Goal: Task Accomplishment & Management: Complete application form

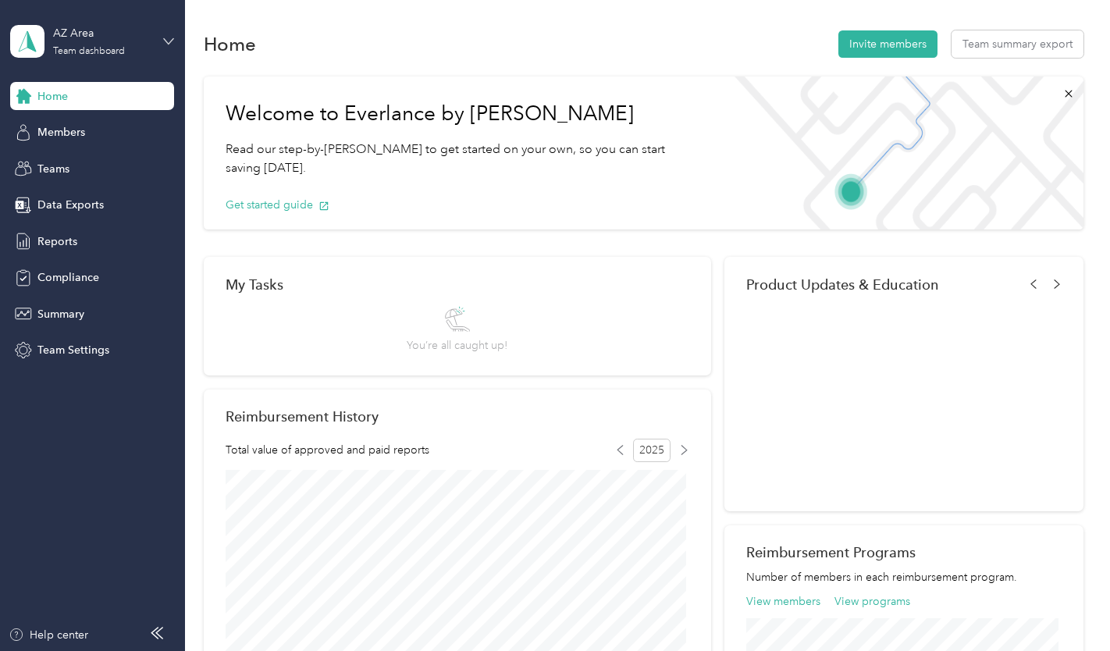
click at [168, 41] on icon at bounding box center [168, 41] width 11 height 11
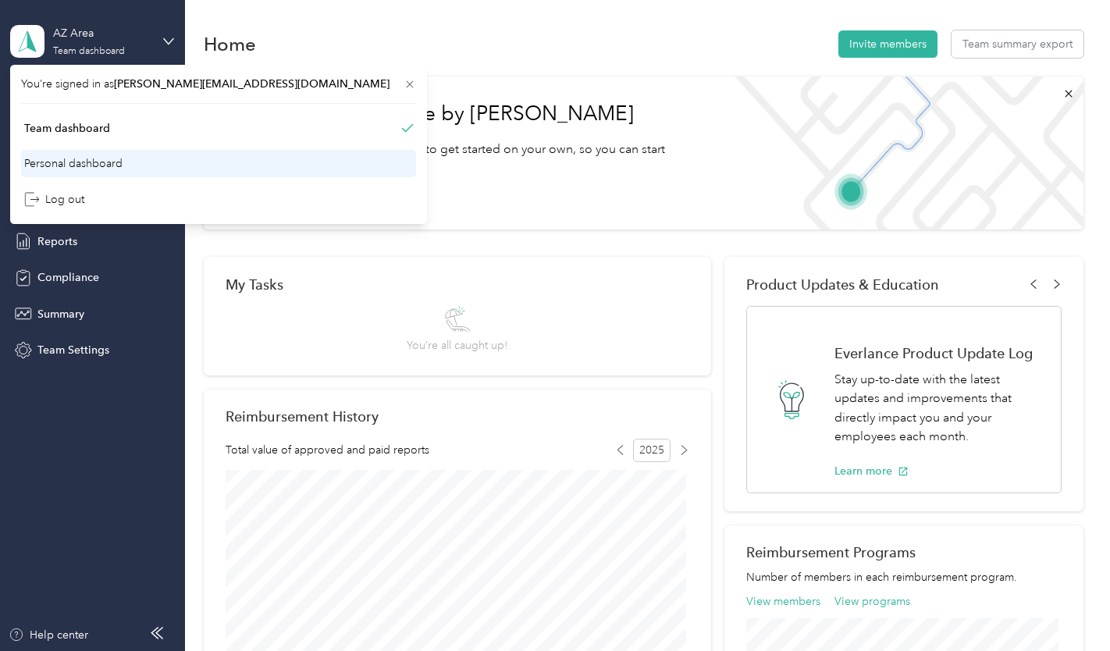
click at [42, 162] on div "Personal dashboard" at bounding box center [73, 163] width 98 height 16
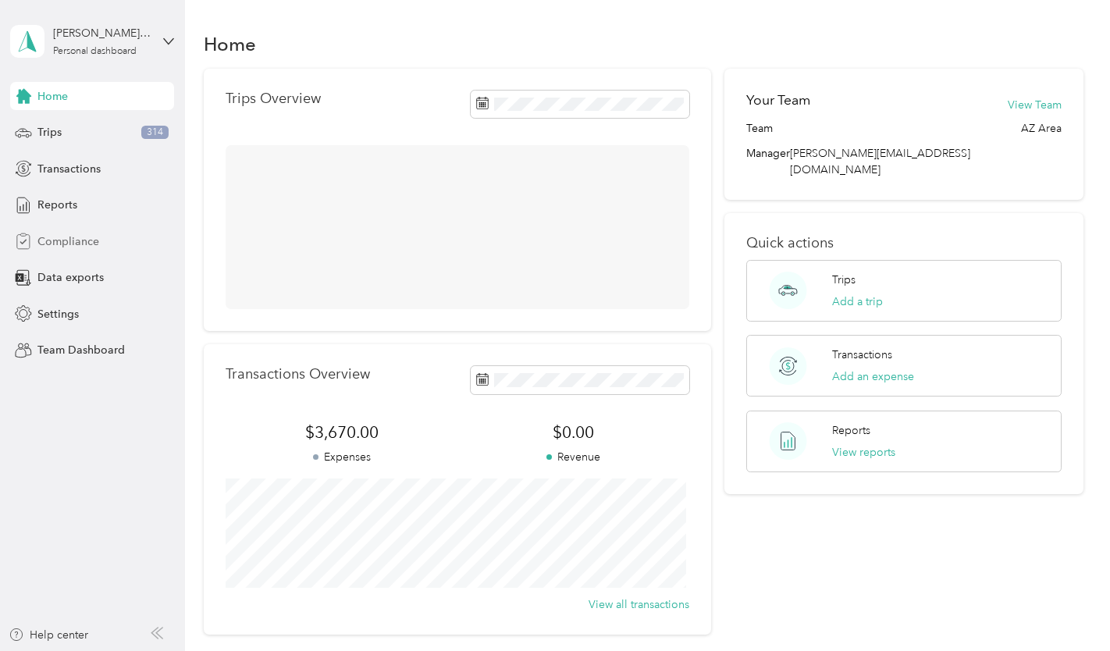
click at [48, 247] on span "Compliance" at bounding box center [68, 241] width 62 height 16
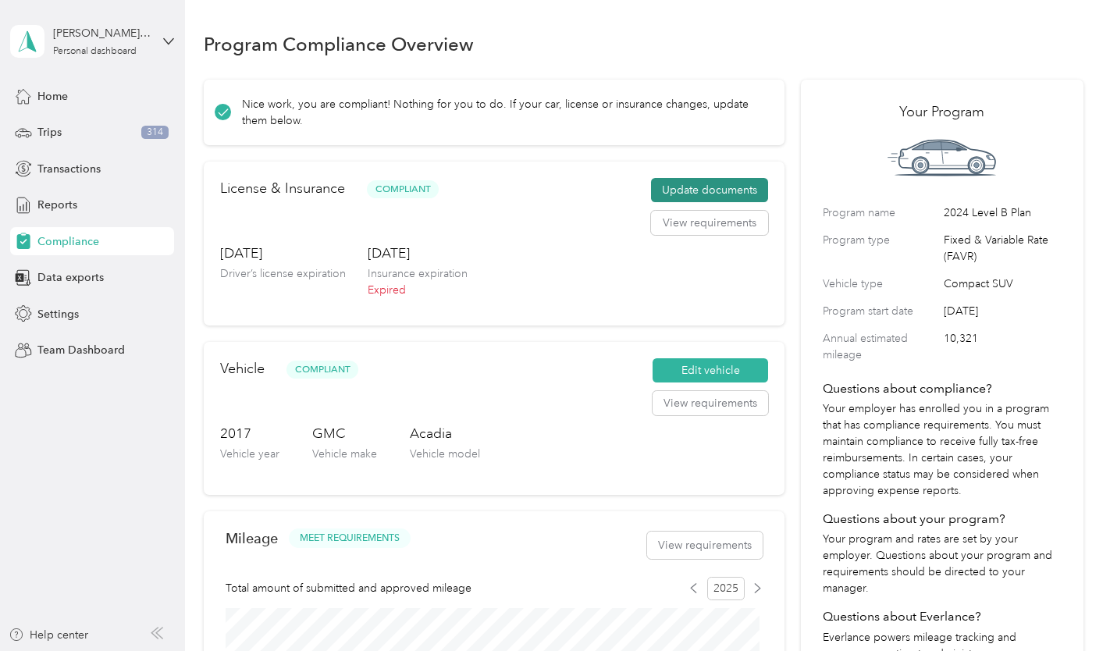
click at [673, 191] on button "Update documents" at bounding box center [709, 190] width 117 height 25
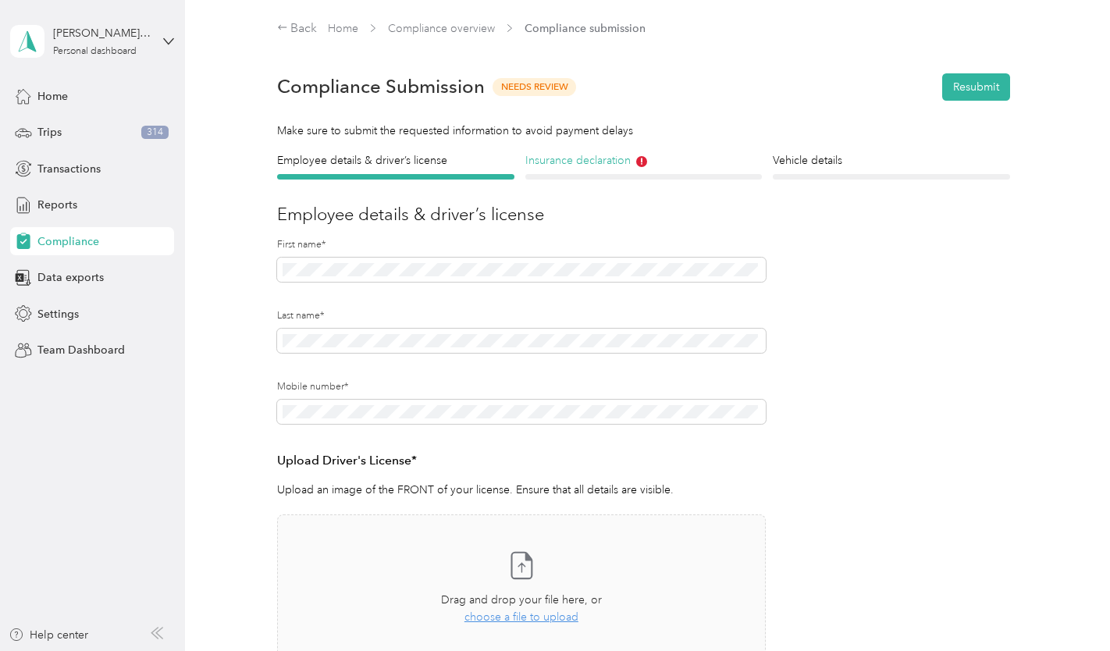
click at [579, 155] on h4 "Insurance declaration" at bounding box center [643, 160] width 237 height 16
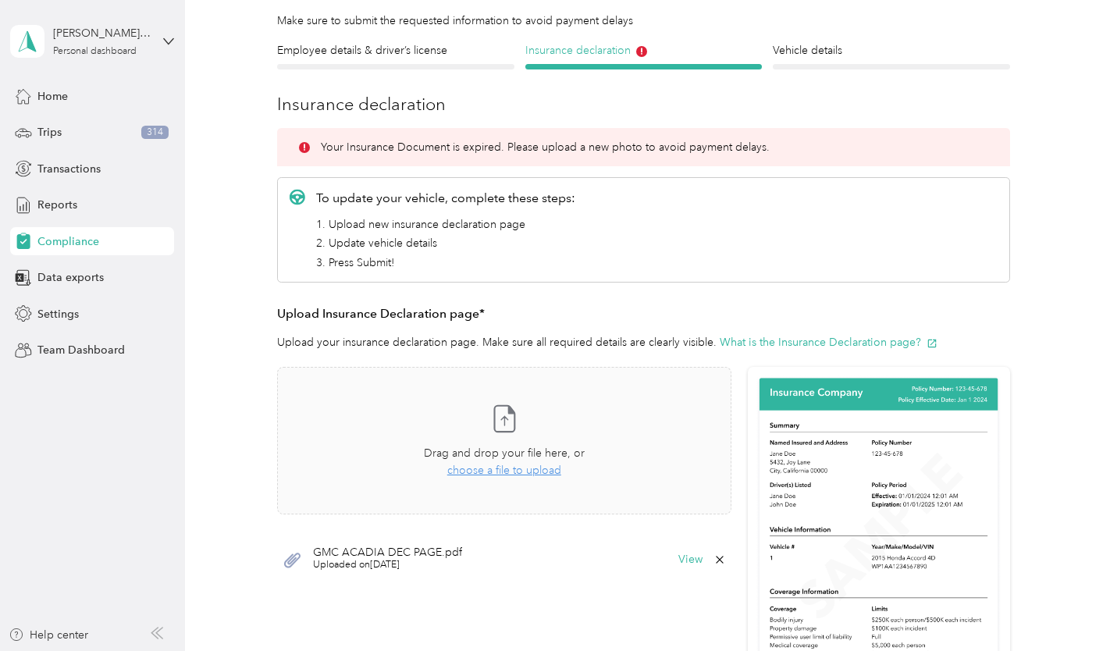
scroll to position [123, 0]
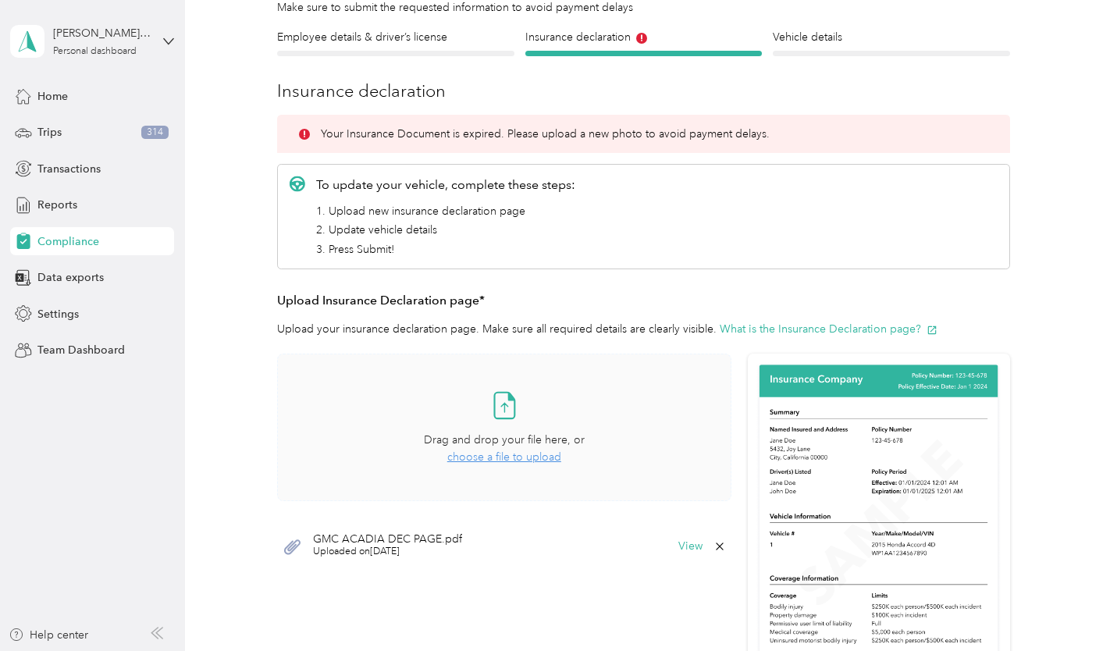
click at [501, 461] on span "choose a file to upload" at bounding box center [504, 456] width 114 height 13
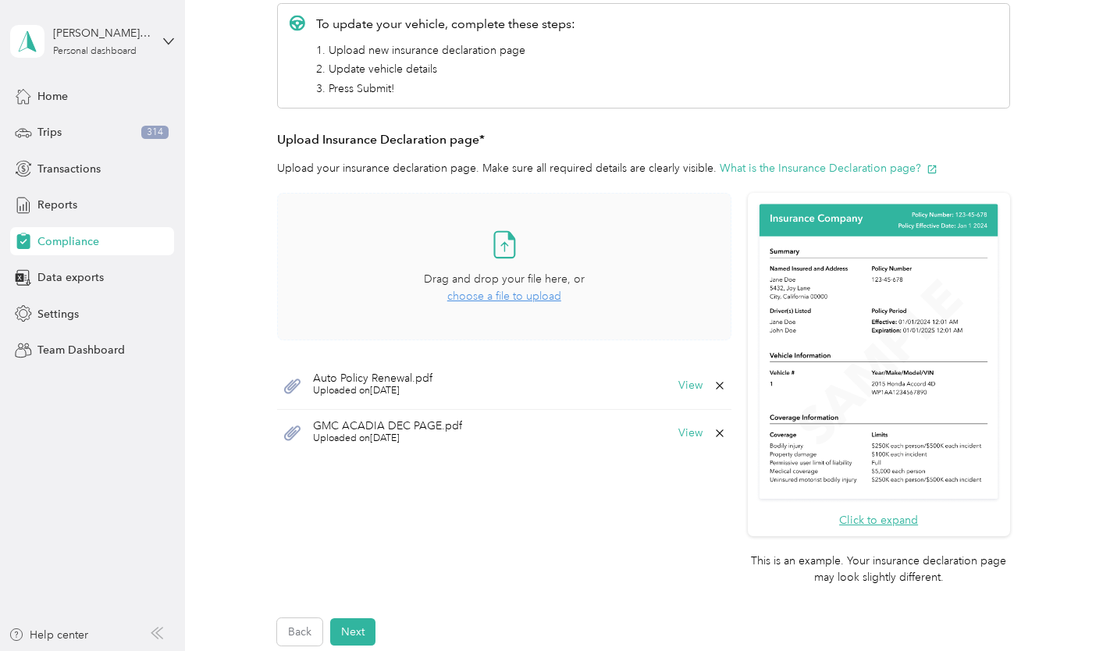
scroll to position [305, 0]
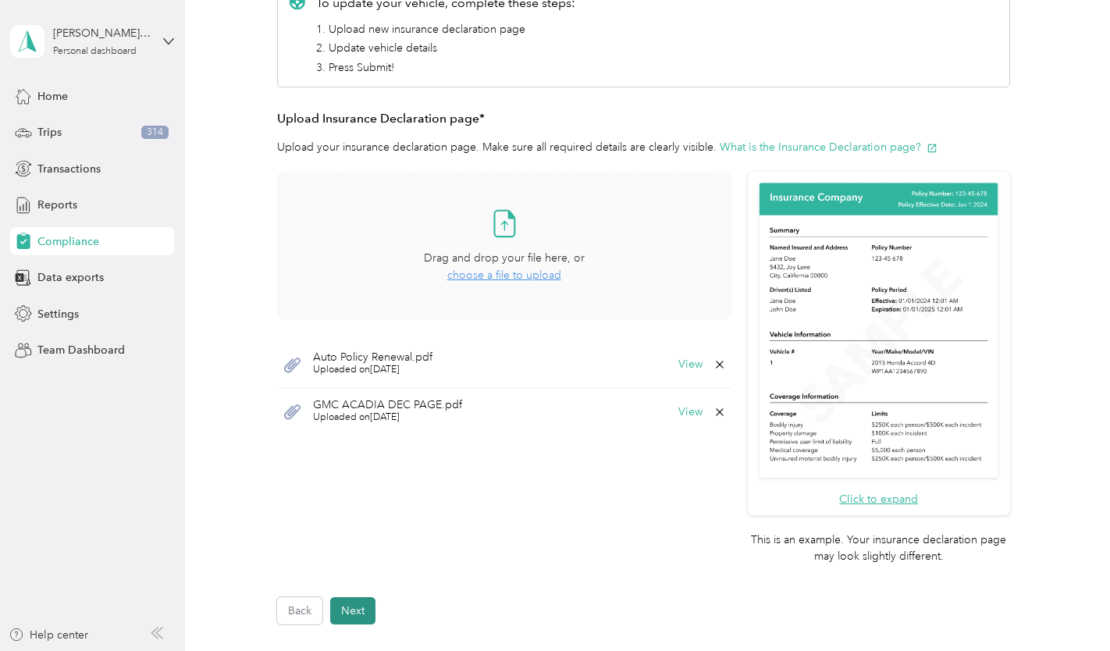
click at [353, 606] on button "Next" at bounding box center [352, 610] width 45 height 27
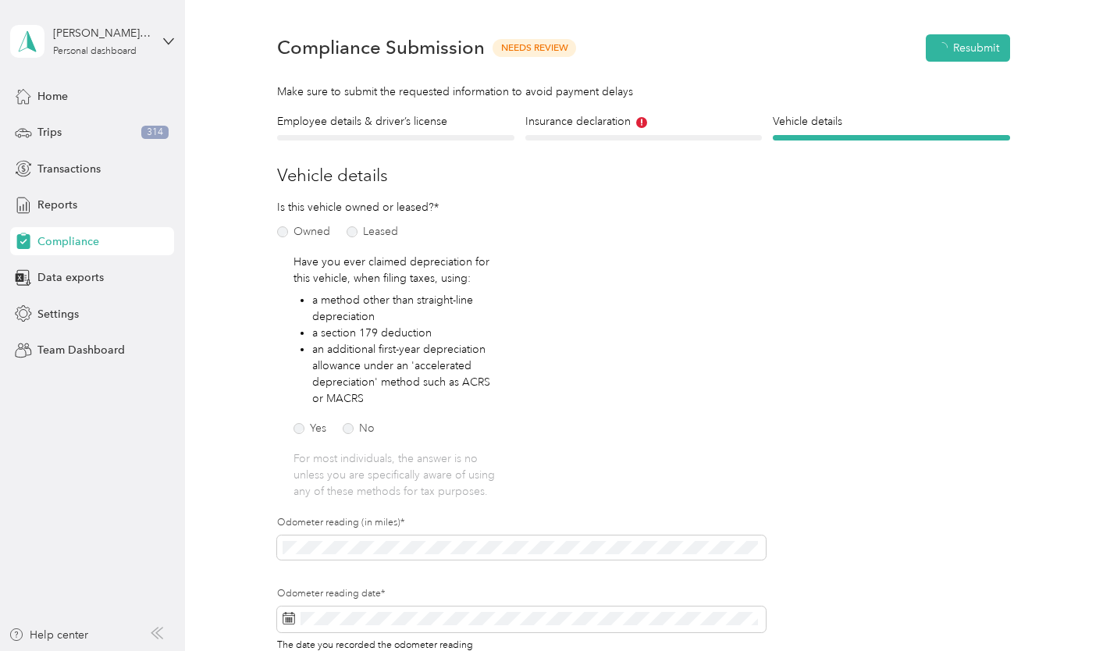
scroll to position [19, 0]
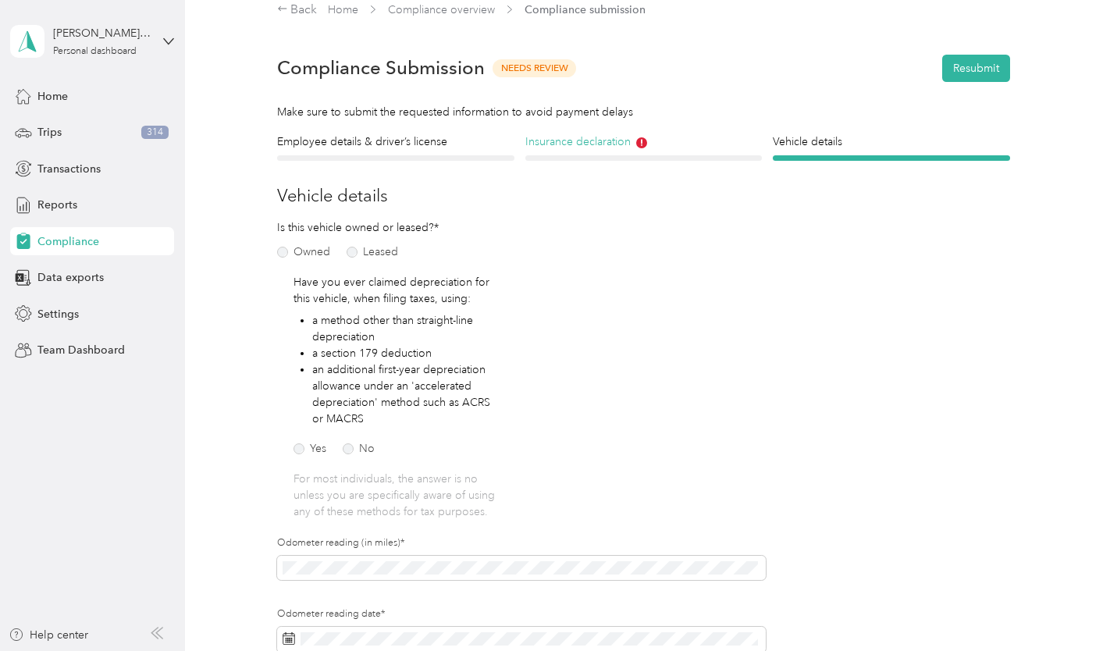
click at [639, 145] on icon at bounding box center [641, 142] width 11 height 11
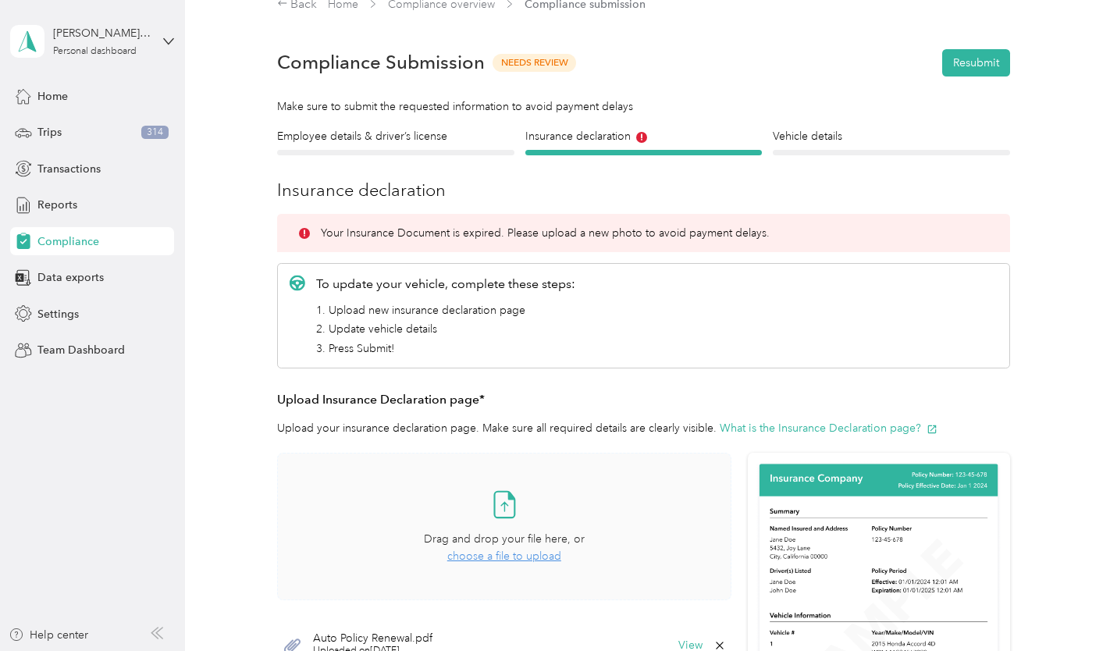
scroll to position [7, 0]
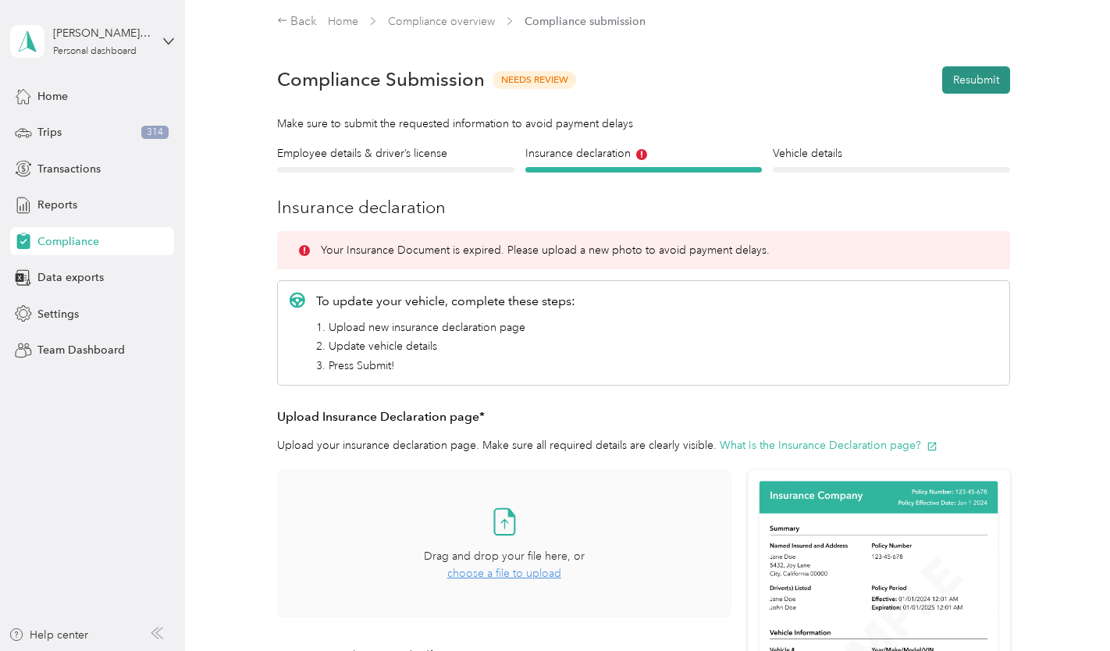
click at [979, 83] on button "Resubmit" at bounding box center [976, 79] width 68 height 27
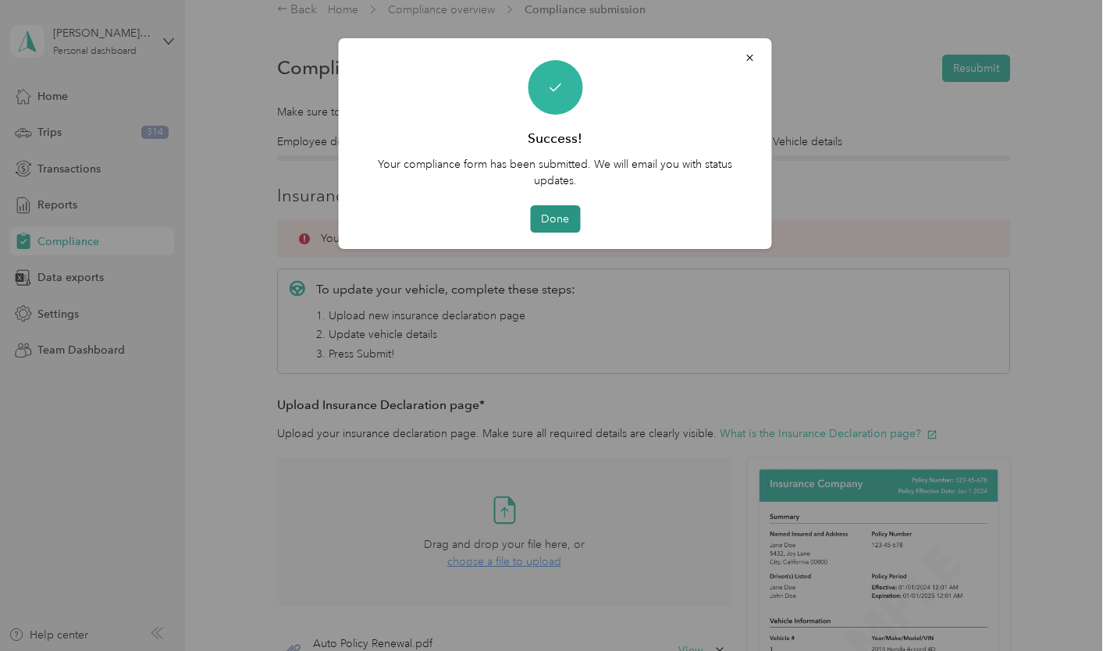
click at [567, 231] on button "Done" at bounding box center [555, 218] width 50 height 27
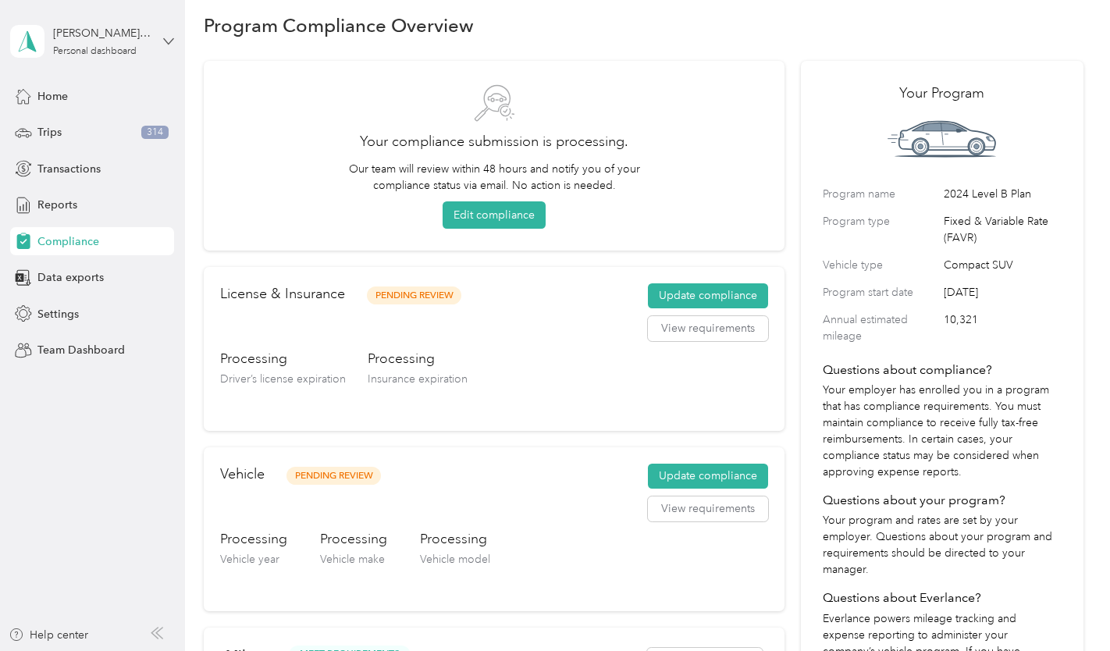
click at [169, 43] on icon at bounding box center [168, 40] width 9 height 5
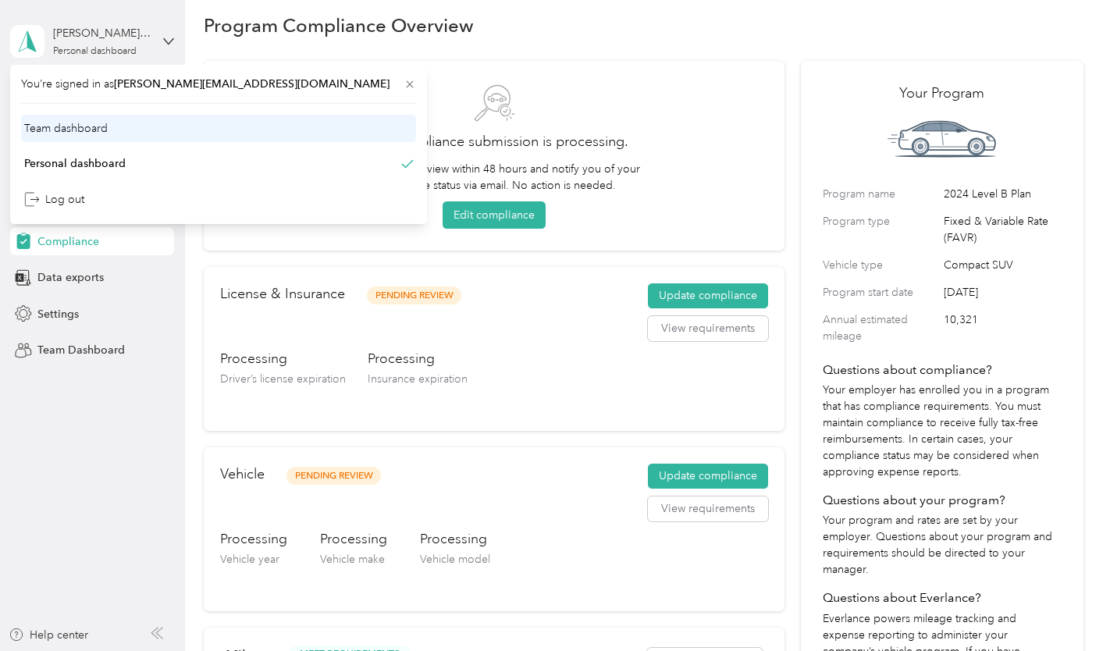
click at [51, 130] on div "Team dashboard" at bounding box center [65, 128] width 83 height 16
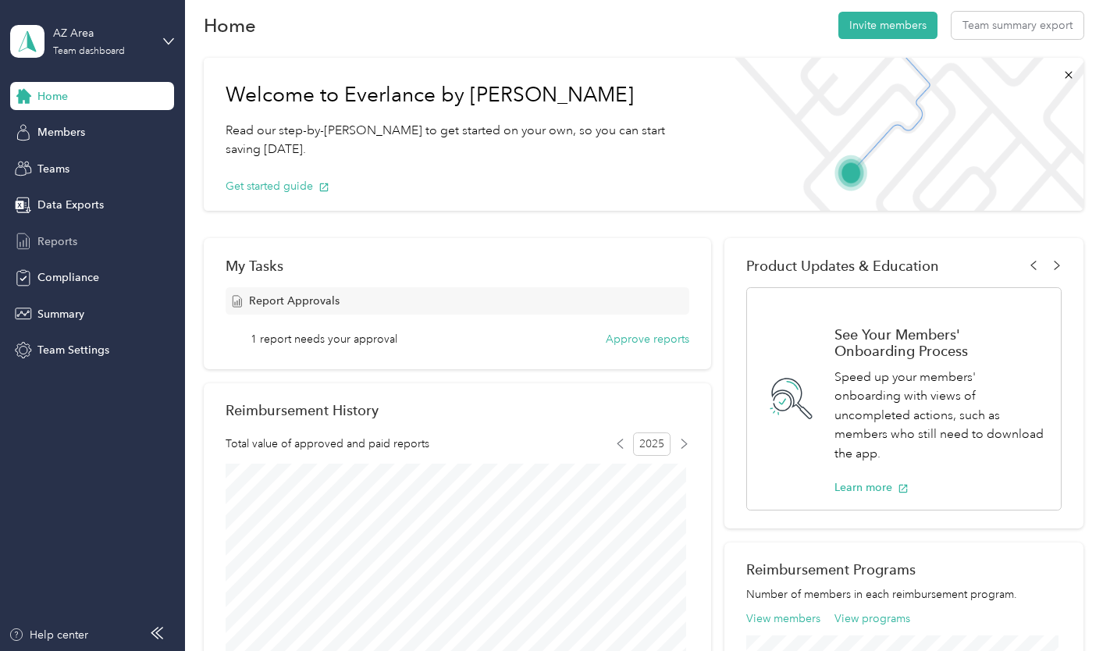
click at [52, 242] on span "Reports" at bounding box center [57, 241] width 40 height 16
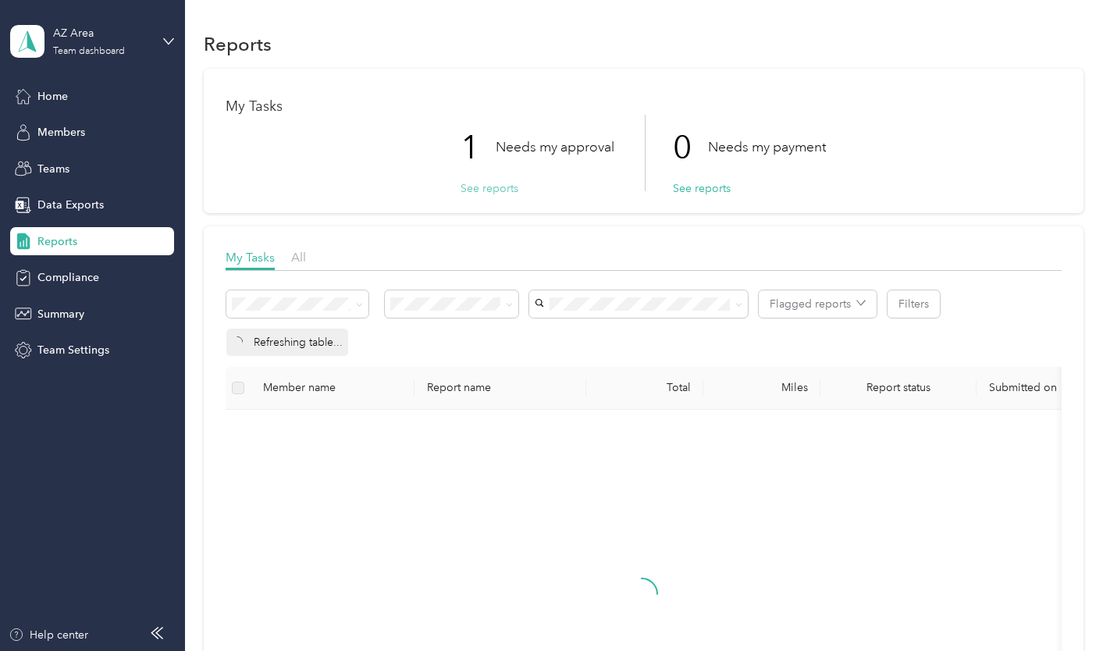
click at [486, 185] on button "See reports" at bounding box center [489, 188] width 58 height 16
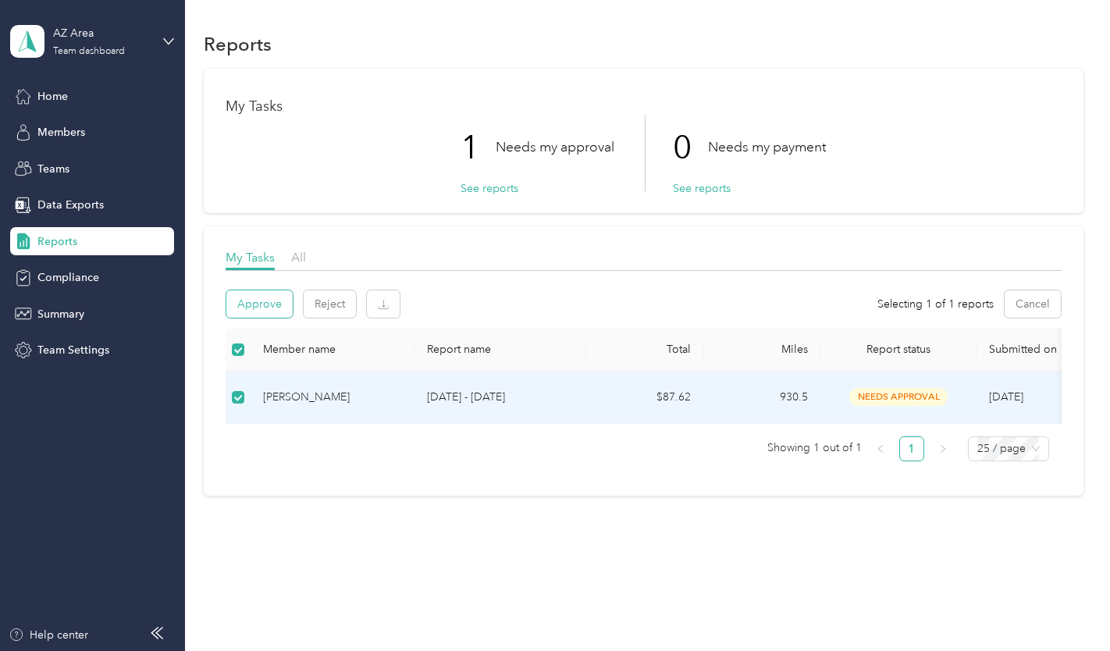
click at [265, 307] on button "Approve" at bounding box center [259, 303] width 66 height 27
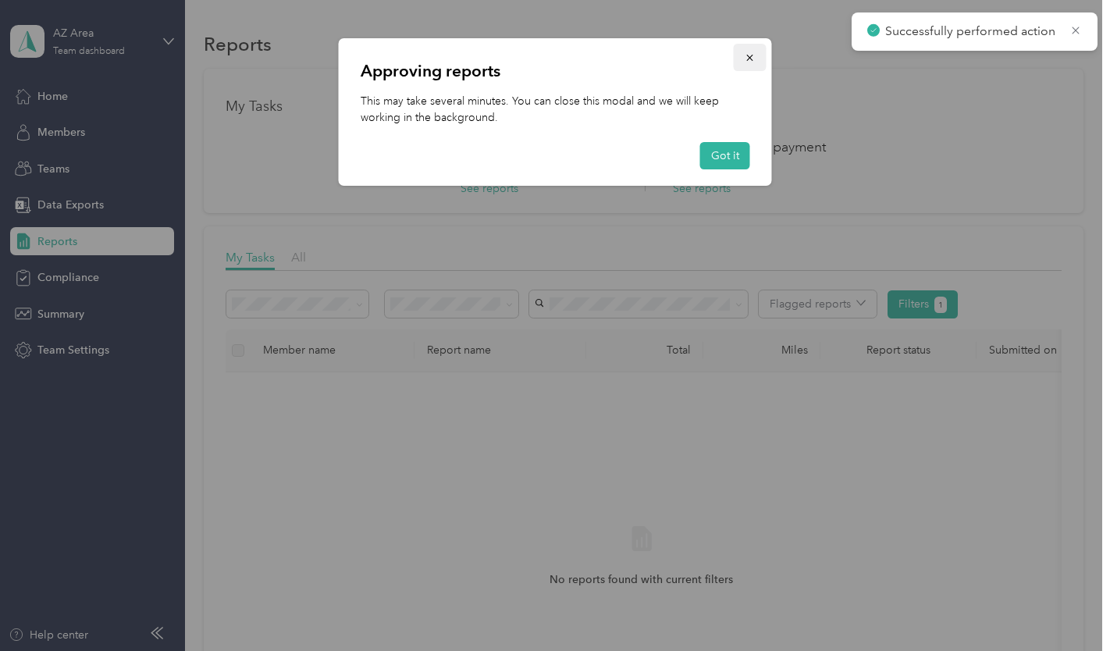
click at [750, 59] on icon "button" at bounding box center [749, 57] width 11 height 11
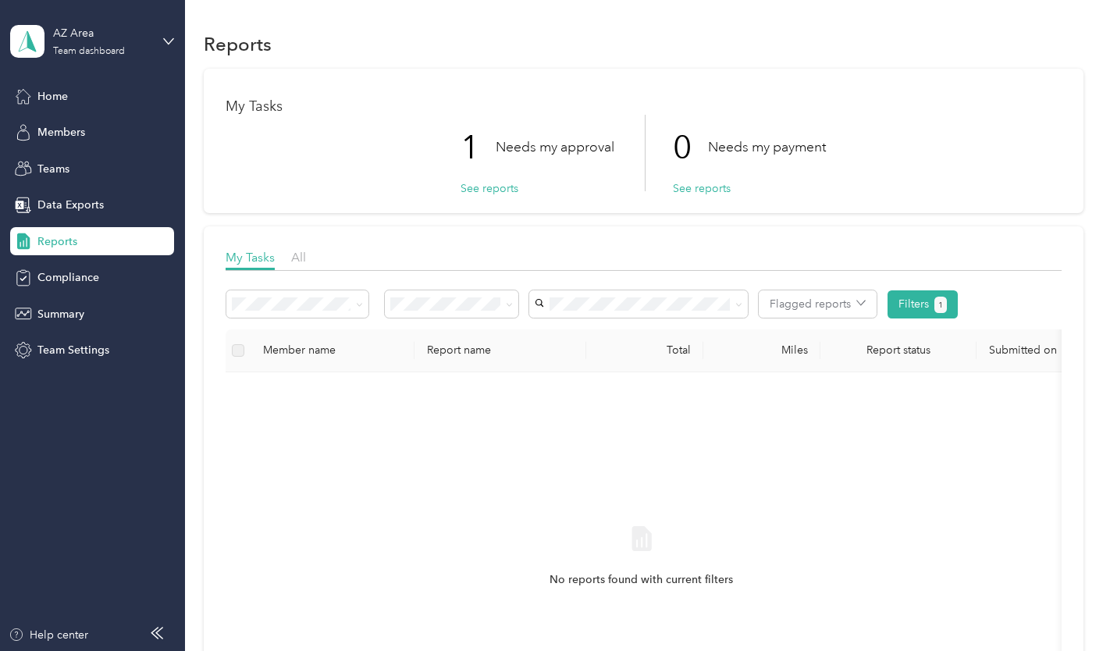
click at [167, 47] on div "AZ Area Team dashboard" at bounding box center [92, 41] width 164 height 55
click at [62, 194] on div "Log out" at bounding box center [54, 199] width 60 height 16
